Goal: Download file/media

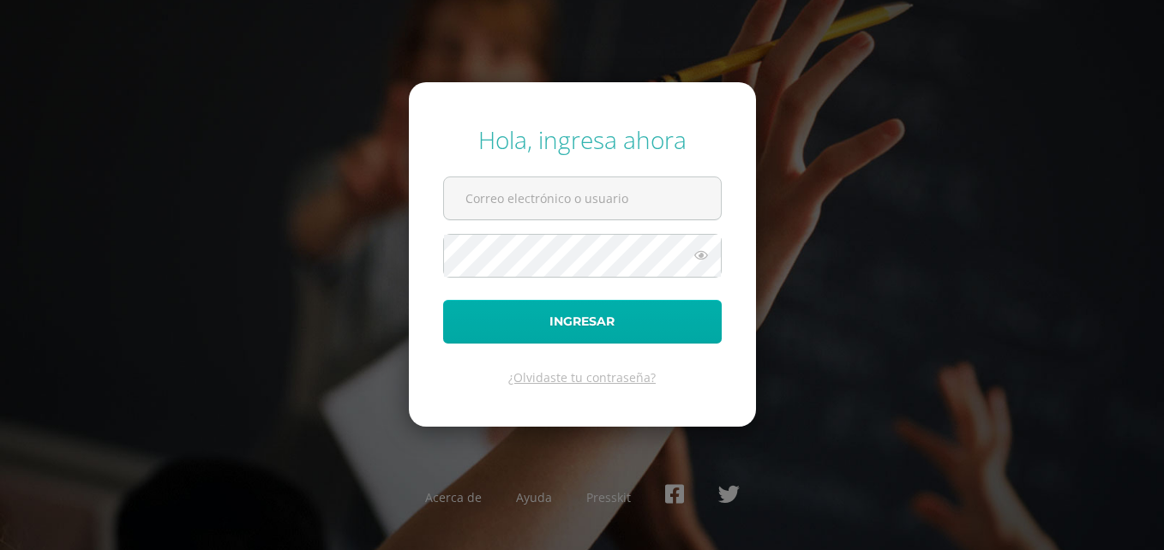
type input "[EMAIL_ADDRESS][DOMAIN_NAME]"
click at [647, 303] on button "Ingresar" at bounding box center [582, 322] width 278 height 44
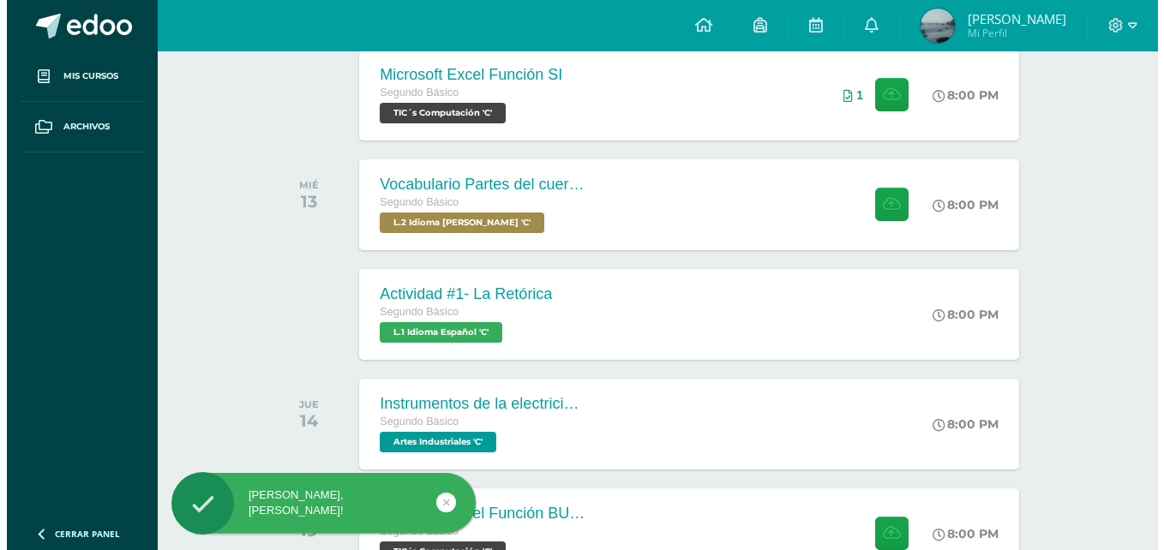
scroll to position [836, 0]
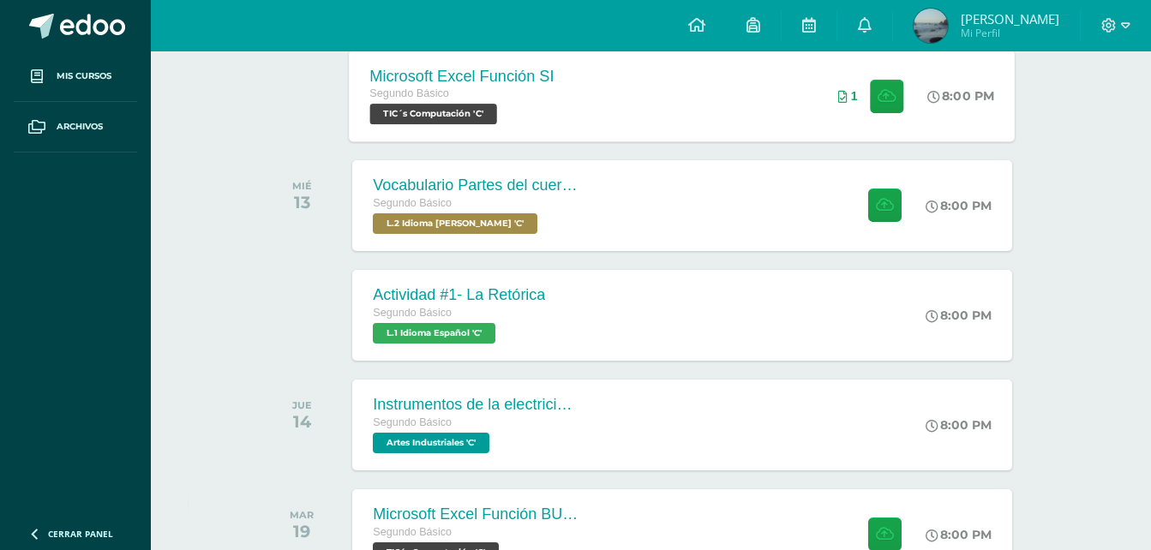
click at [673, 117] on div "Microsoft Excel Función SI Segundo Básico TIC´s Computación 'C' 8:00 PM 1 Micro…" at bounding box center [683, 96] width 666 height 92
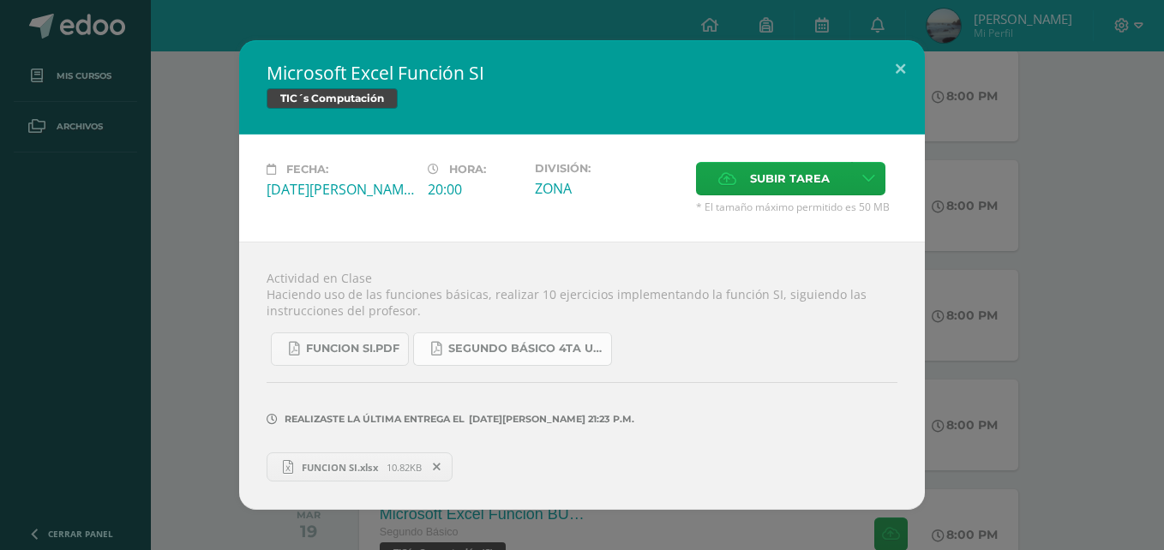
click at [473, 344] on span "SEGUNDO BÁSICO 4TA UNIDAD.pdf" at bounding box center [525, 349] width 154 height 14
click at [343, 464] on span "FUNCION SI.xlsx" at bounding box center [339, 467] width 93 height 13
